Goal: Task Accomplishment & Management: Manage account settings

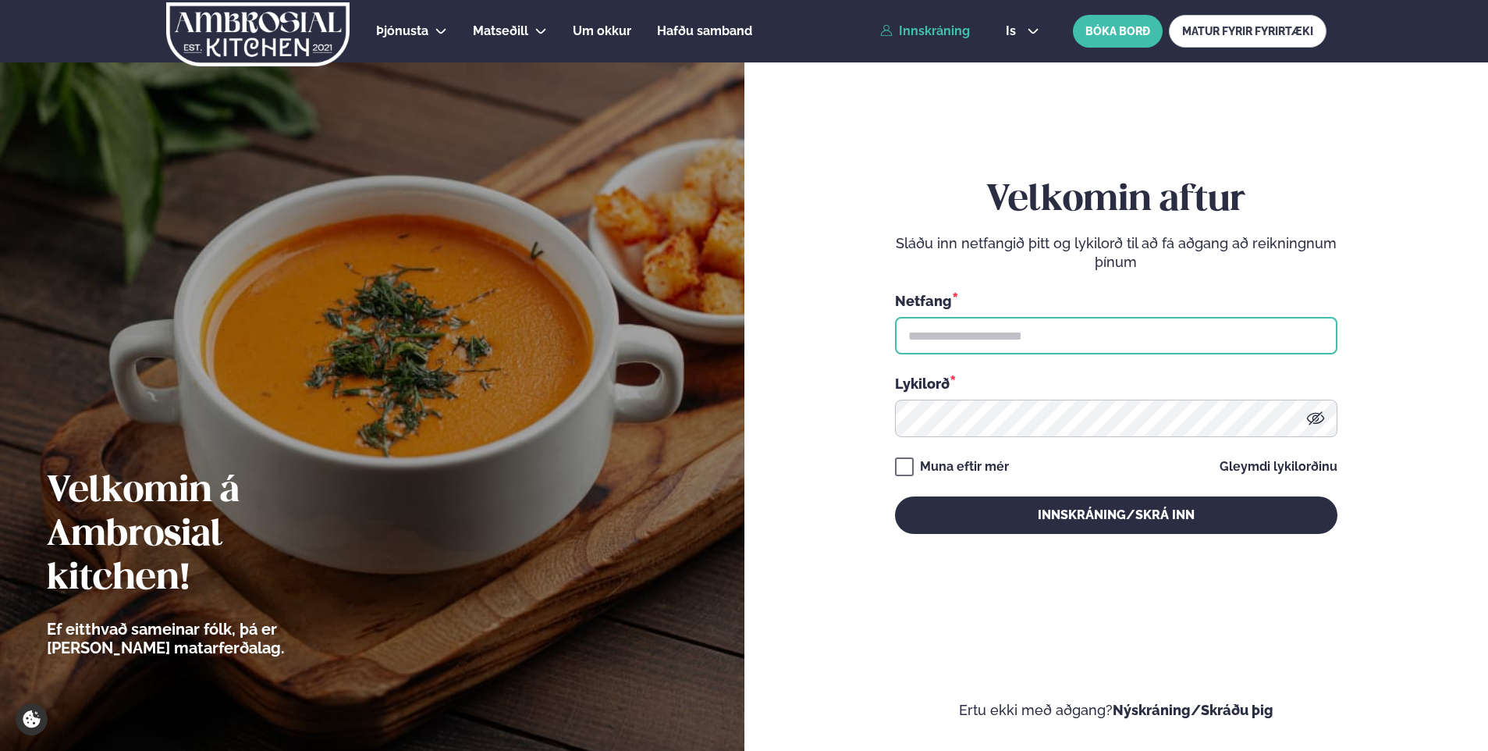
type input "**********"
click at [1320, 419] on icon at bounding box center [1315, 418] width 19 height 19
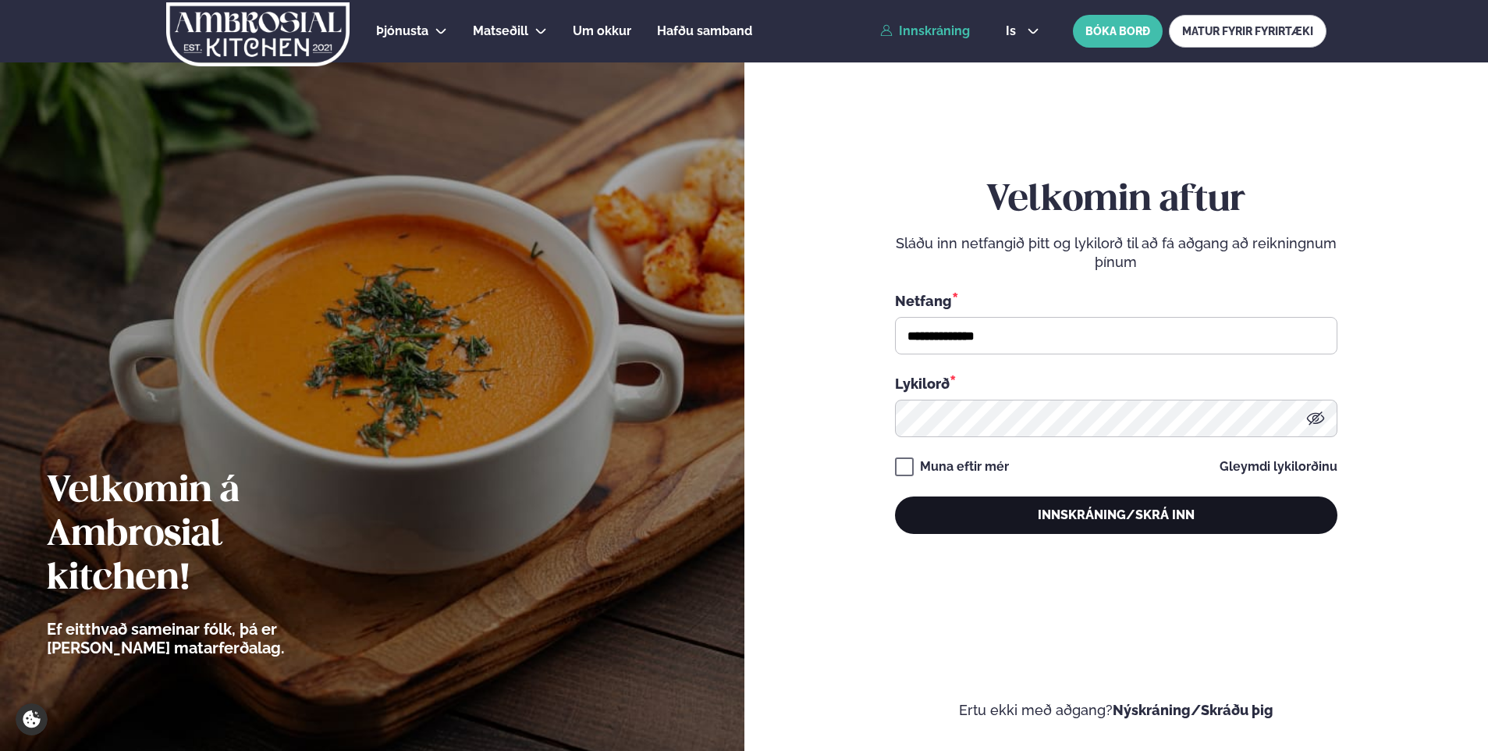
click at [1128, 521] on button "Innskráning/Skrá inn" at bounding box center [1116, 514] width 443 height 37
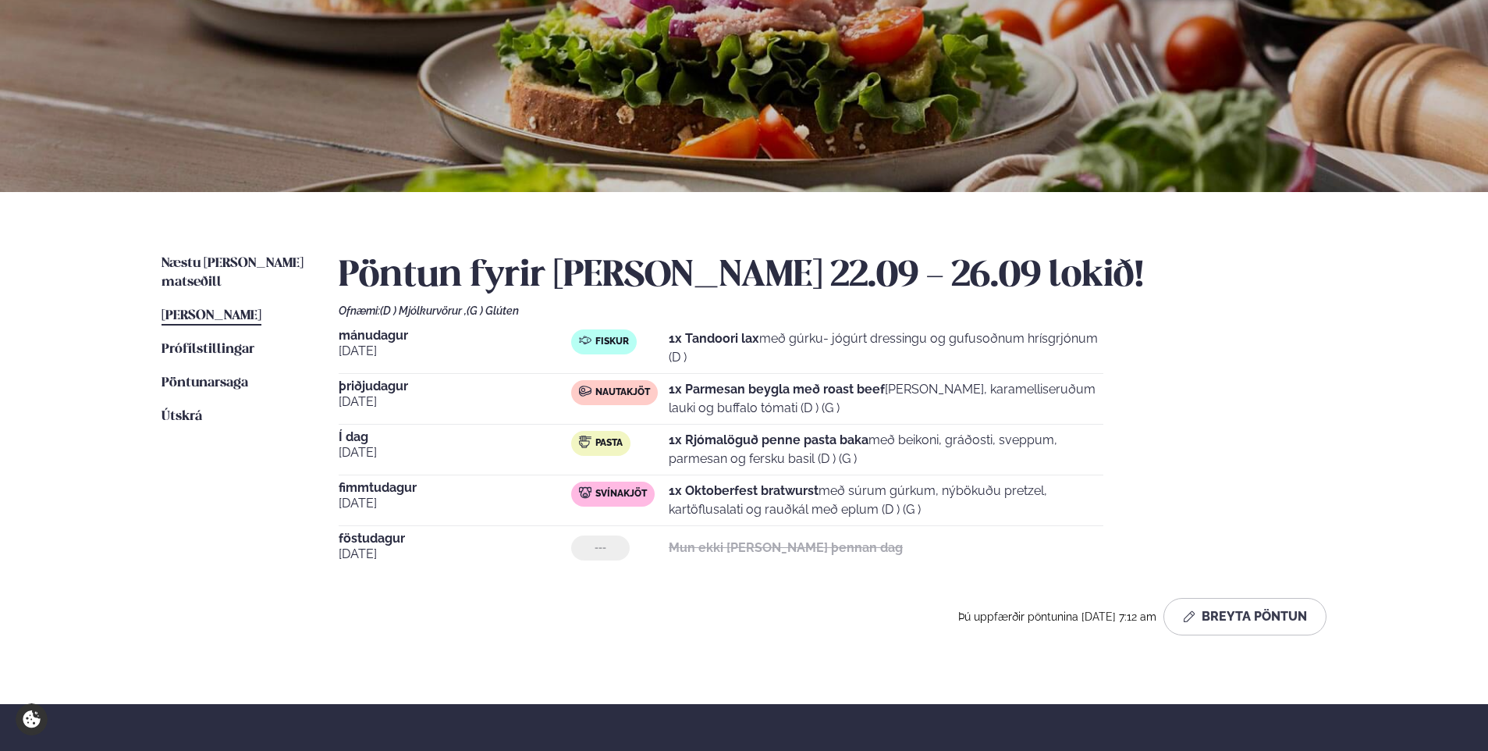
scroll to position [156, 0]
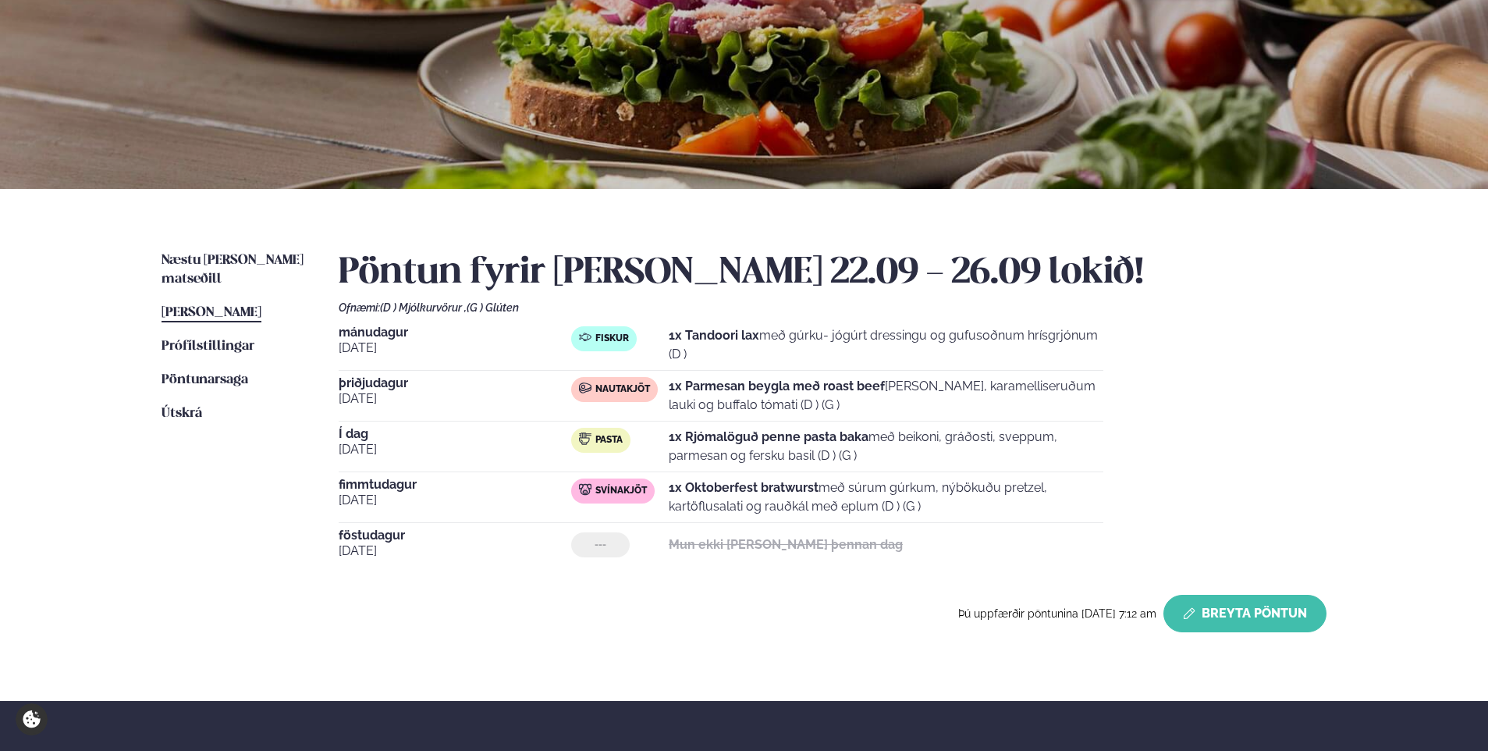
click at [1249, 618] on button "Breyta Pöntun" at bounding box center [1245, 613] width 163 height 37
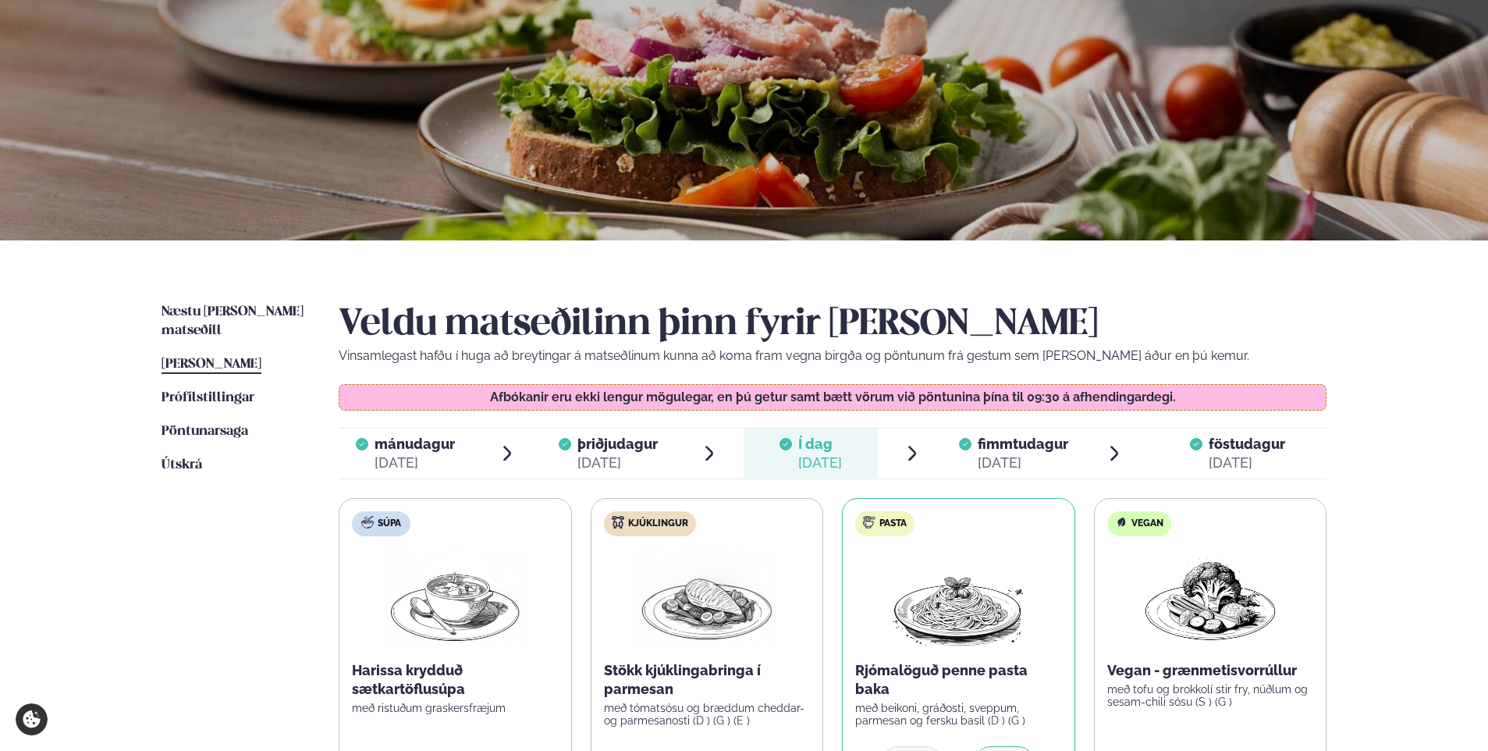
scroll to position [78, 0]
